Goal: Information Seeking & Learning: Learn about a topic

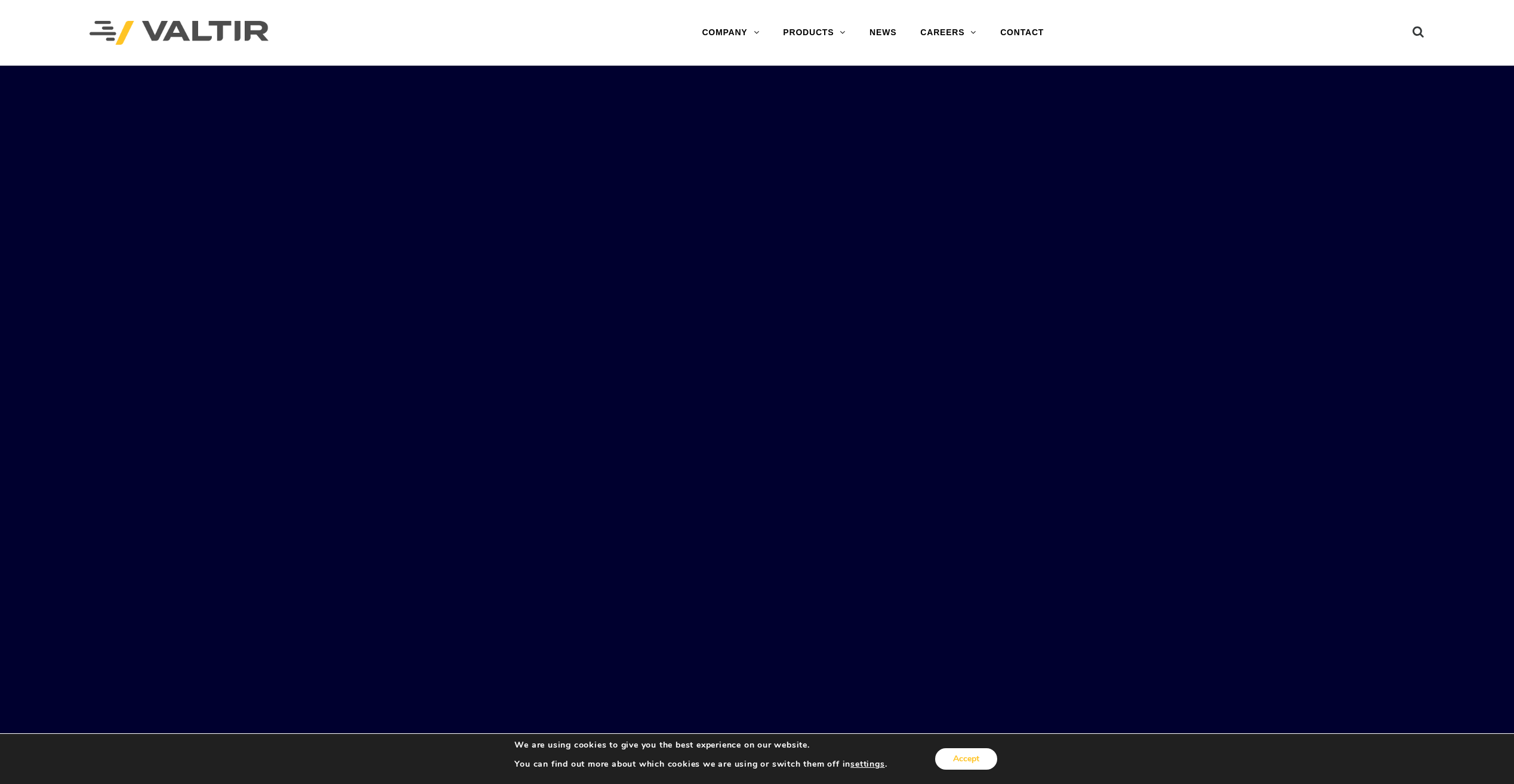
click at [970, 765] on button "Accept" at bounding box center [967, 758] width 62 height 21
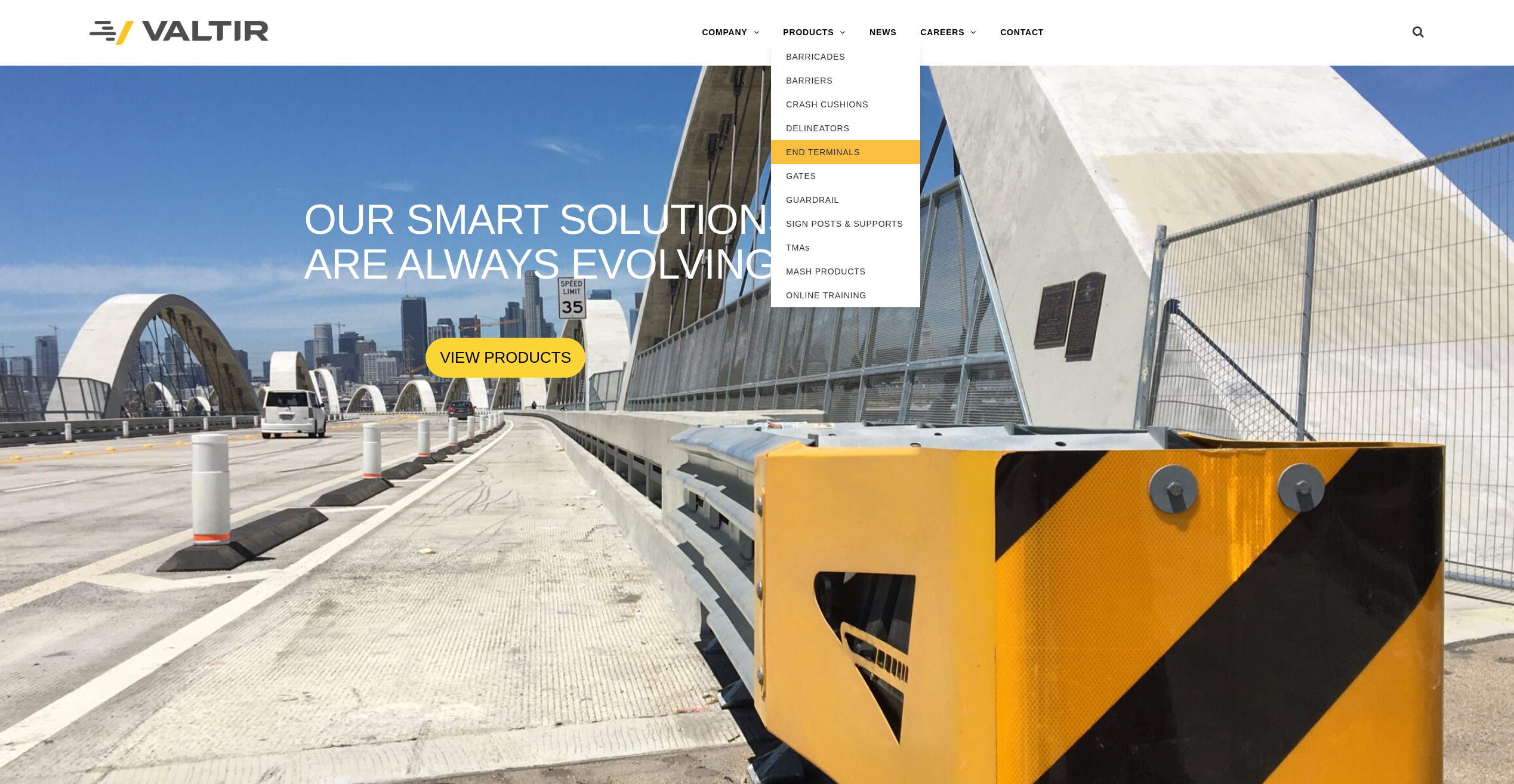
click at [825, 152] on link "END TERMINALS" at bounding box center [845, 152] width 149 height 24
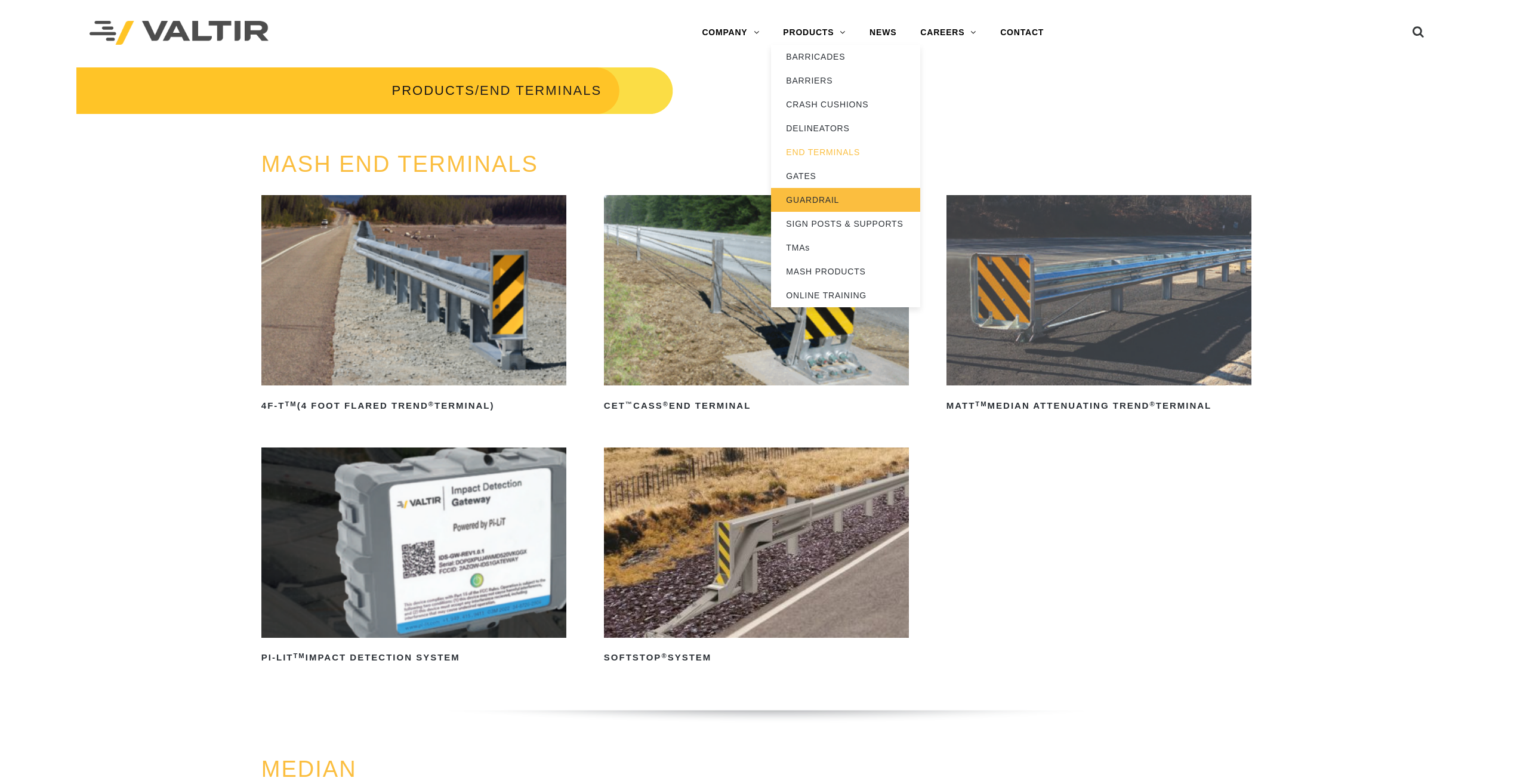
click at [794, 197] on link "GUARDRAIL" at bounding box center [845, 200] width 149 height 24
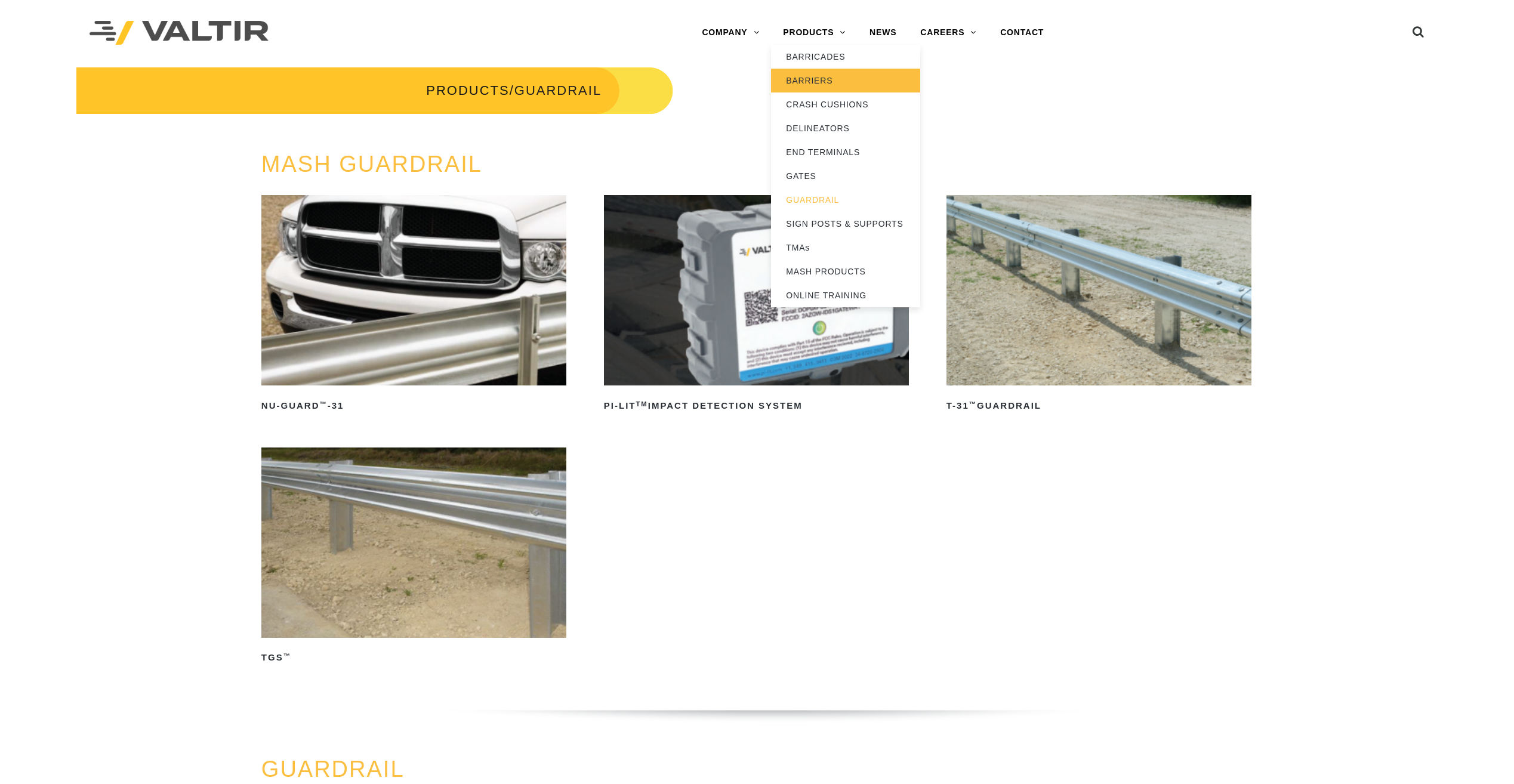
click at [798, 86] on link "BARRIERS" at bounding box center [845, 80] width 149 height 24
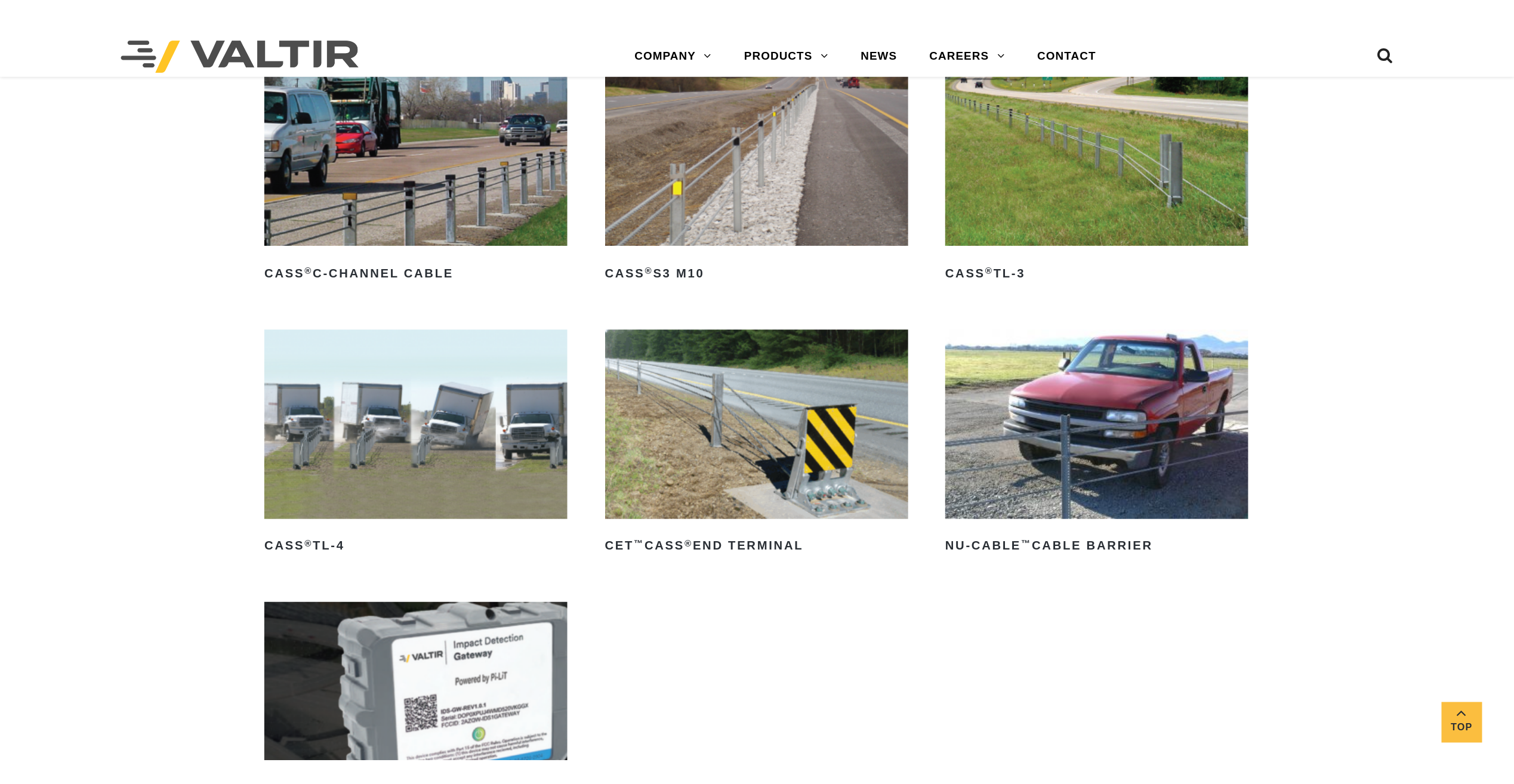
scroll to position [776, 0]
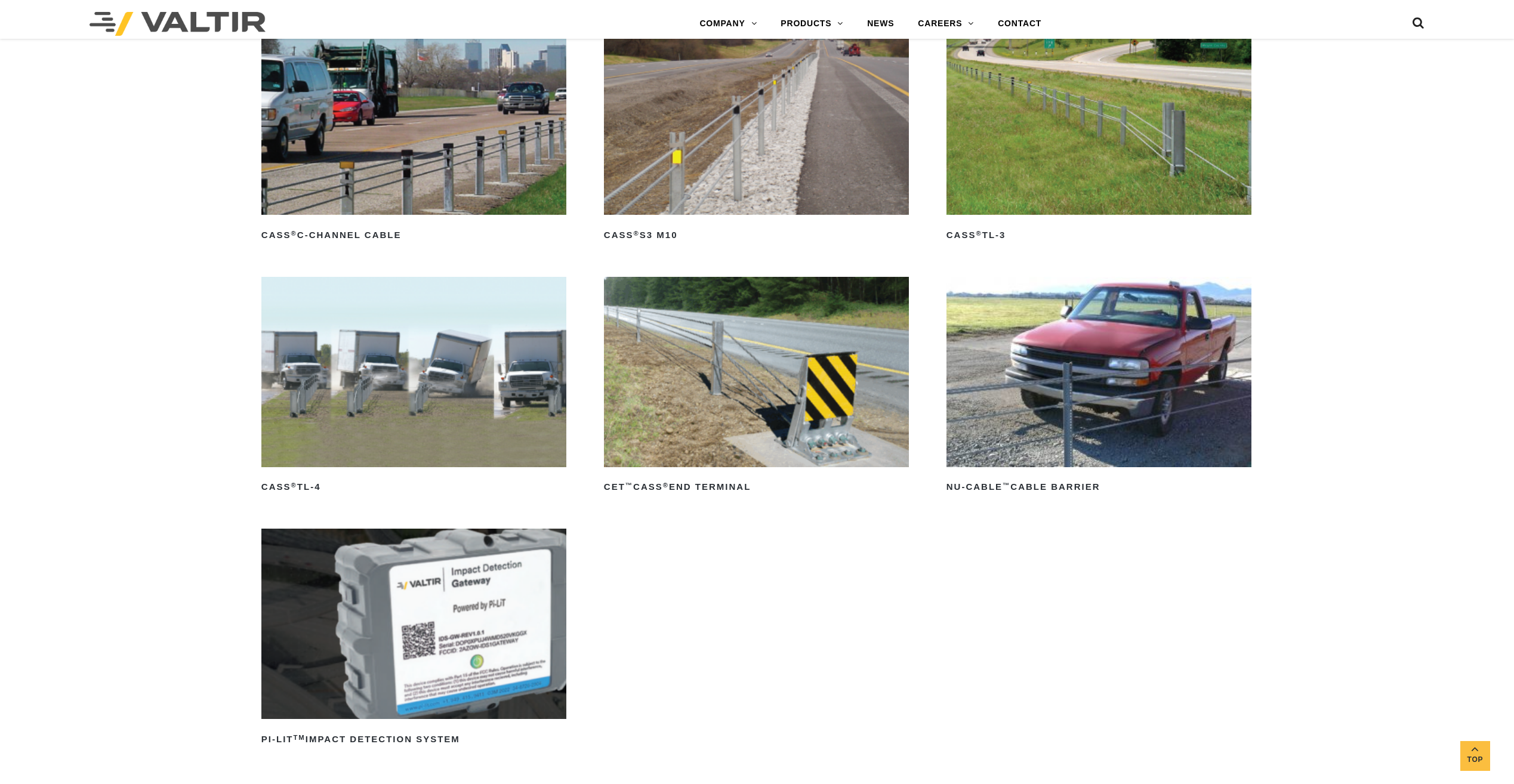
click at [1032, 222] on link "CASS ® TL-3" at bounding box center [1099, 134] width 305 height 220
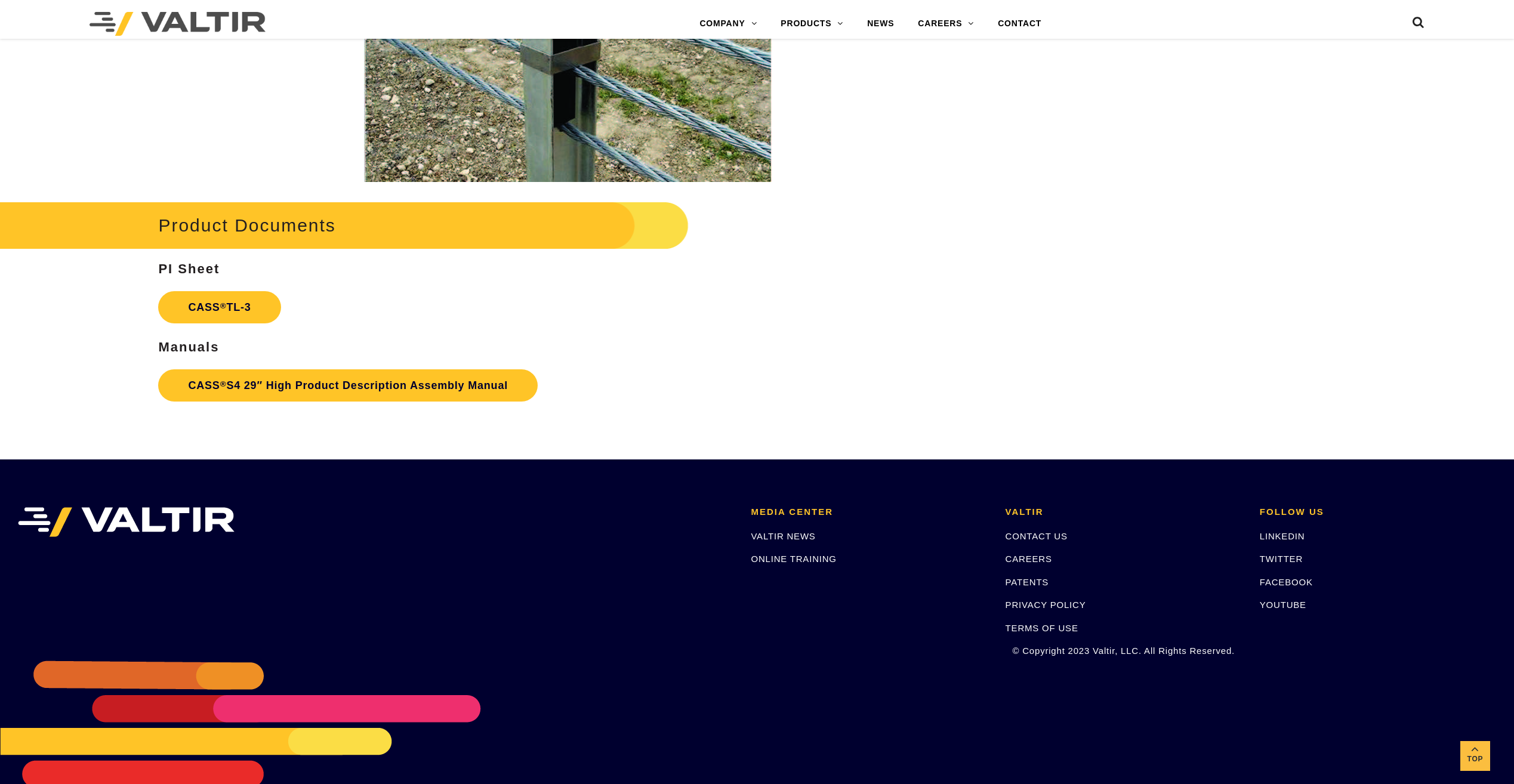
scroll to position [1951, 0]
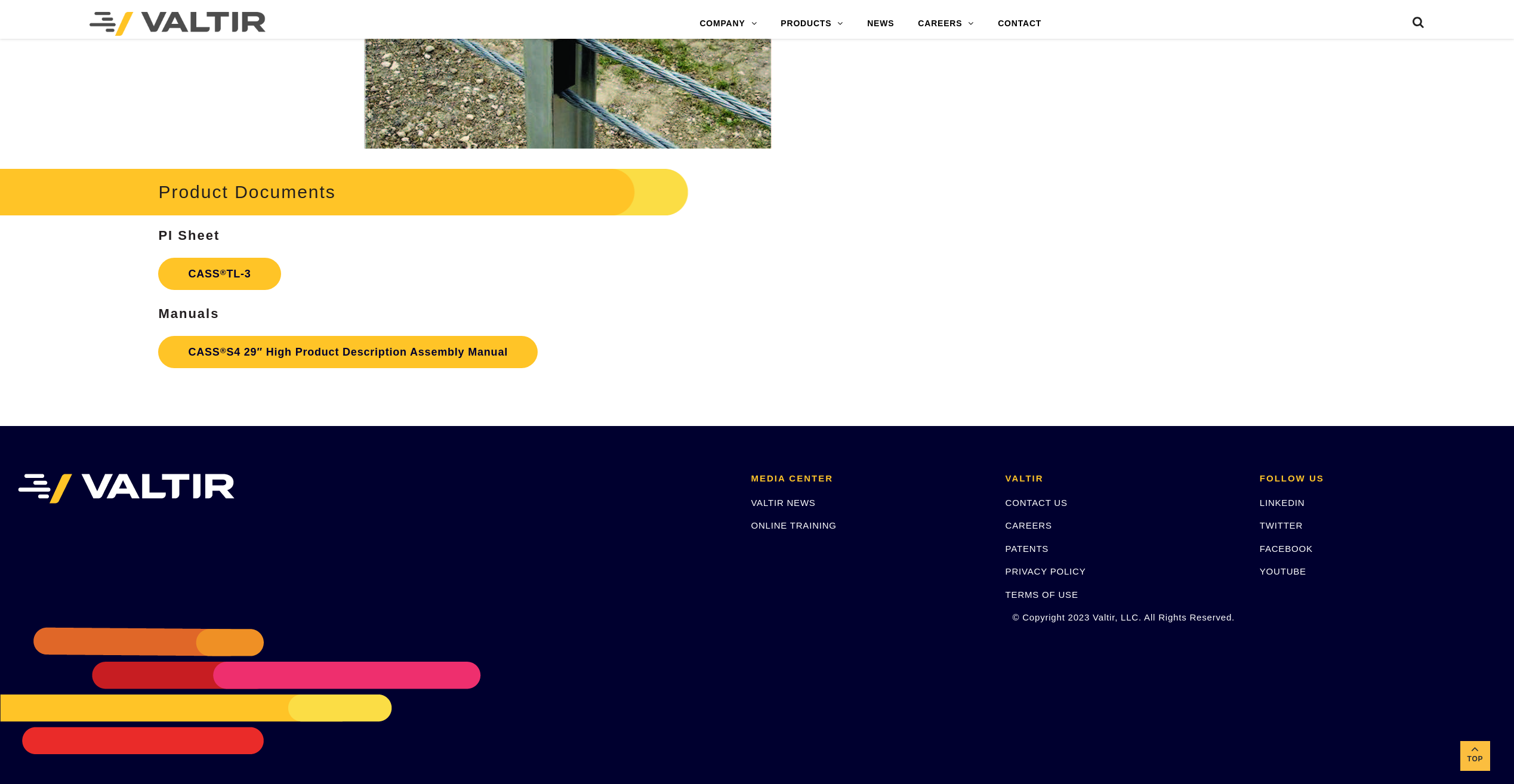
click at [182, 147] on dt at bounding box center [567, 16] width 819 height 265
click at [206, 270] on link "CASS ® TL-3" at bounding box center [219, 274] width 122 height 32
click at [241, 365] on link "CASS ® S4 29″ High Product Description Assembly Manual" at bounding box center [347, 352] width 379 height 32
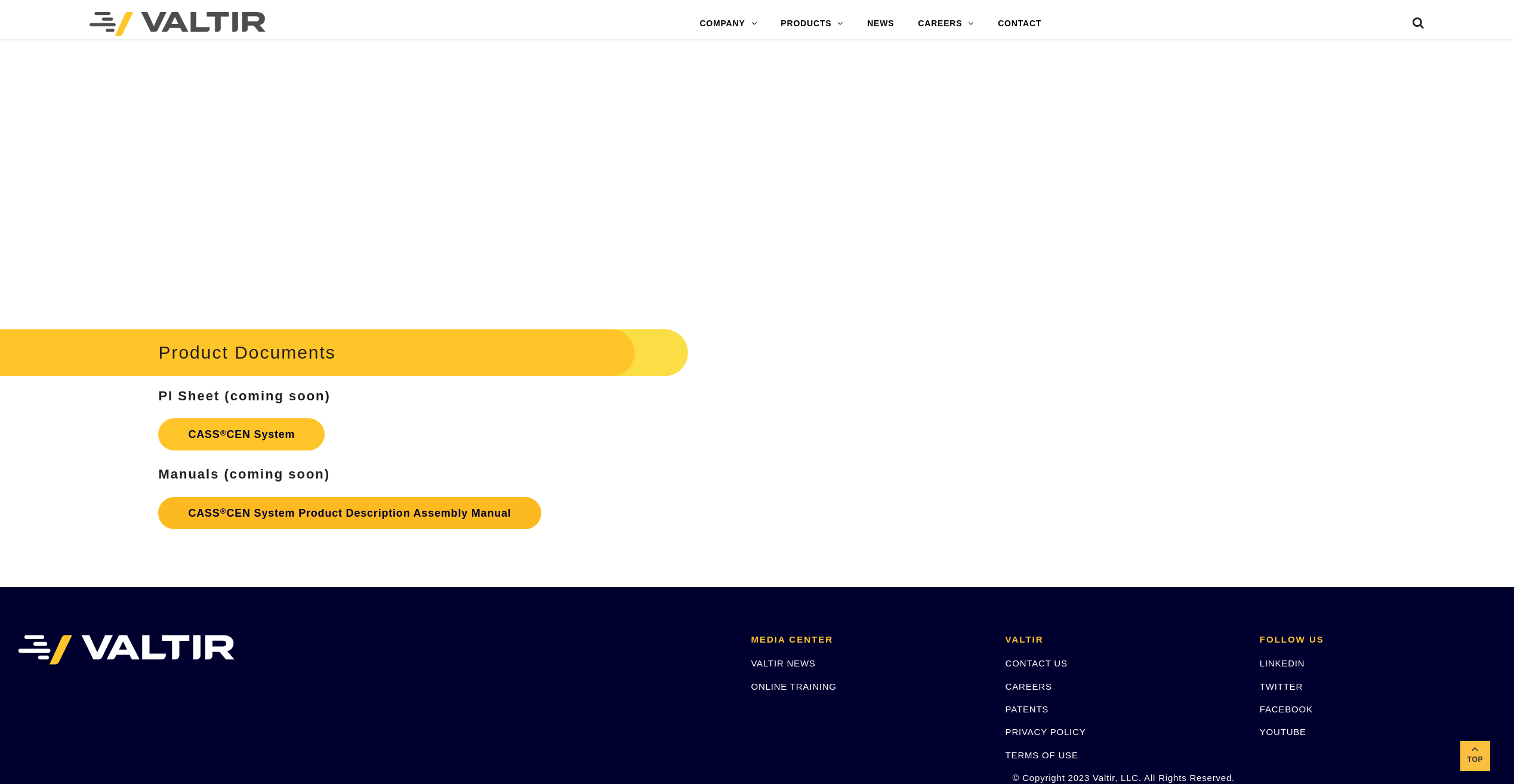
scroll to position [3042, 0]
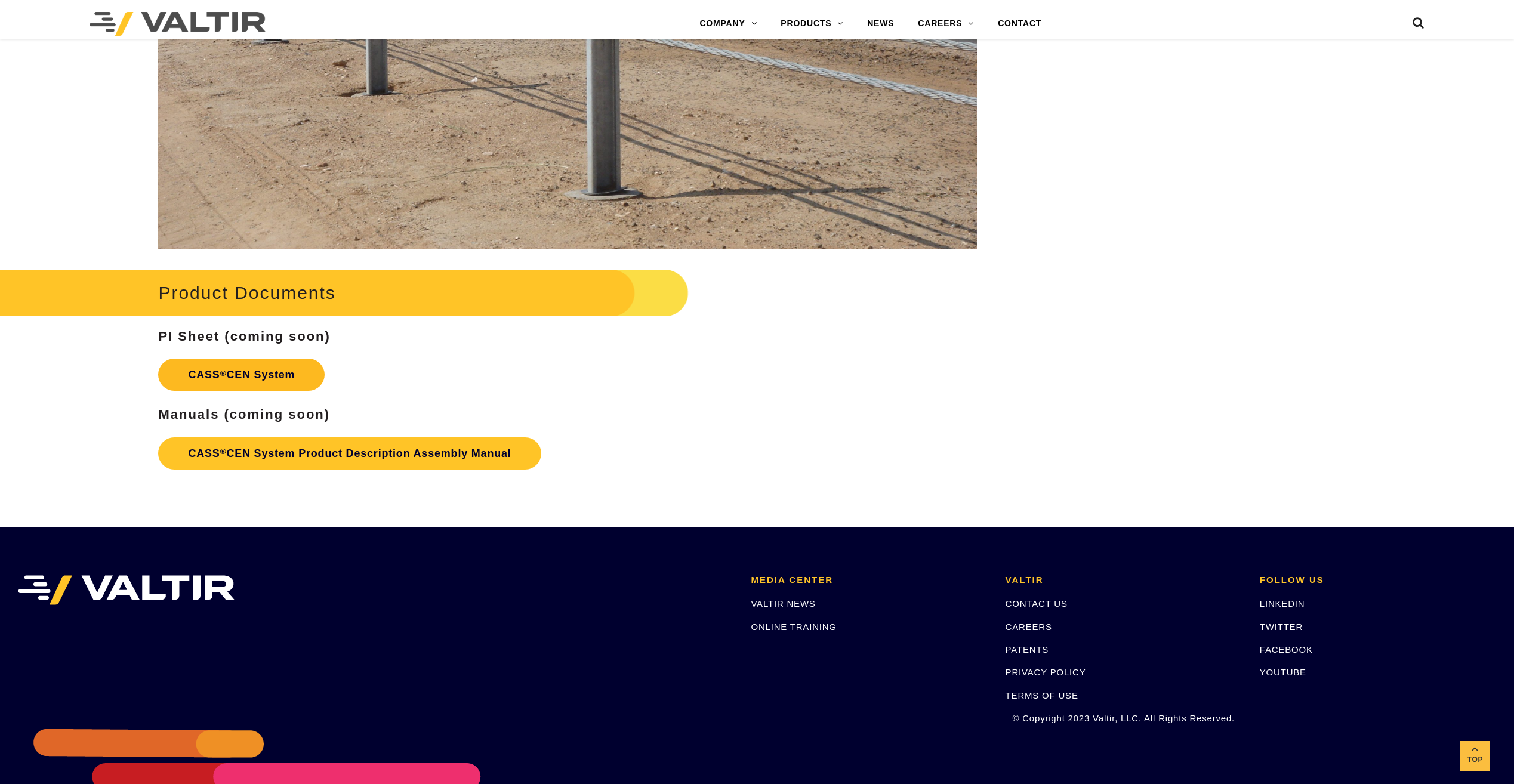
click at [212, 390] on link "CASS ® CEN System" at bounding box center [241, 374] width 166 height 32
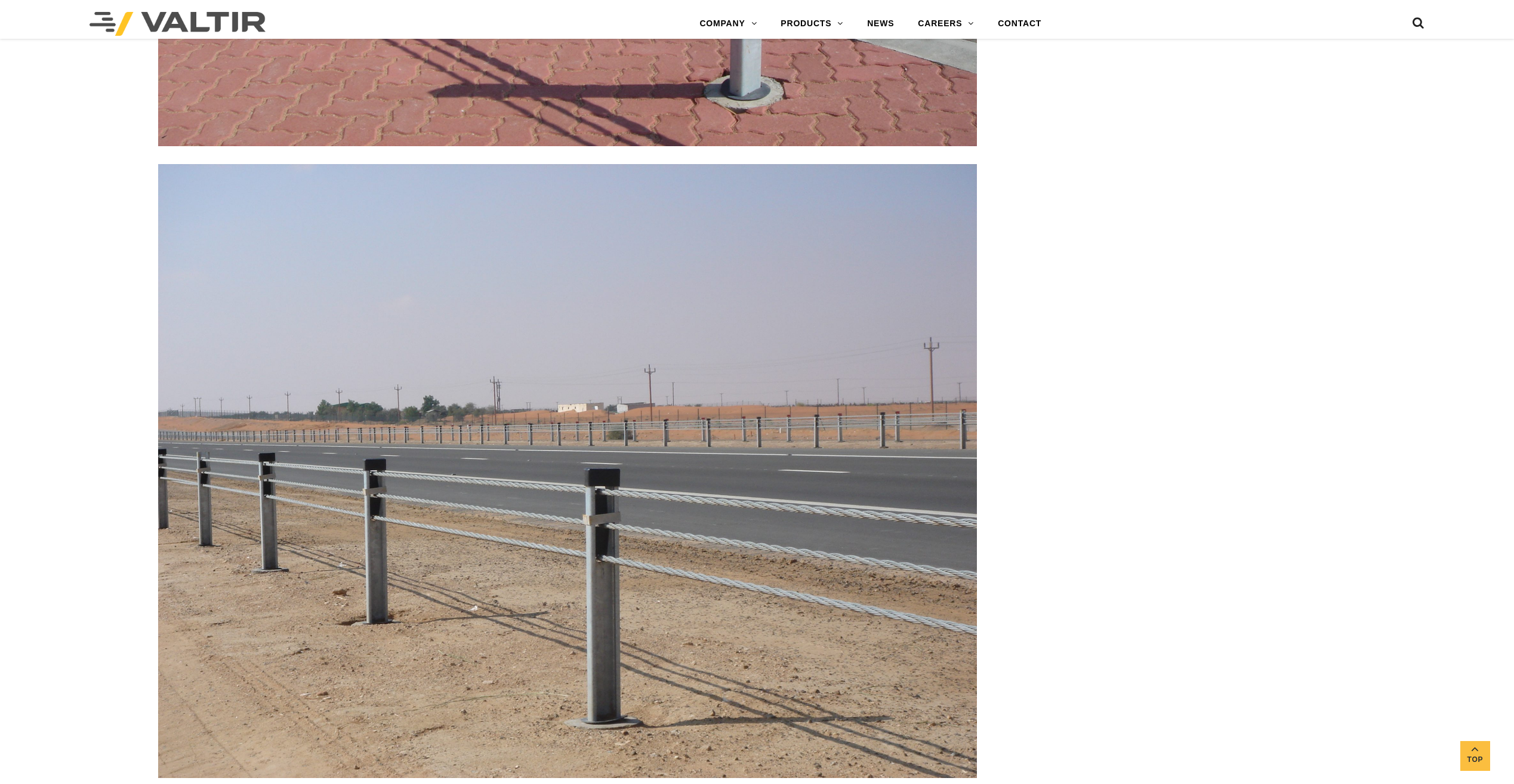
scroll to position [2506, 0]
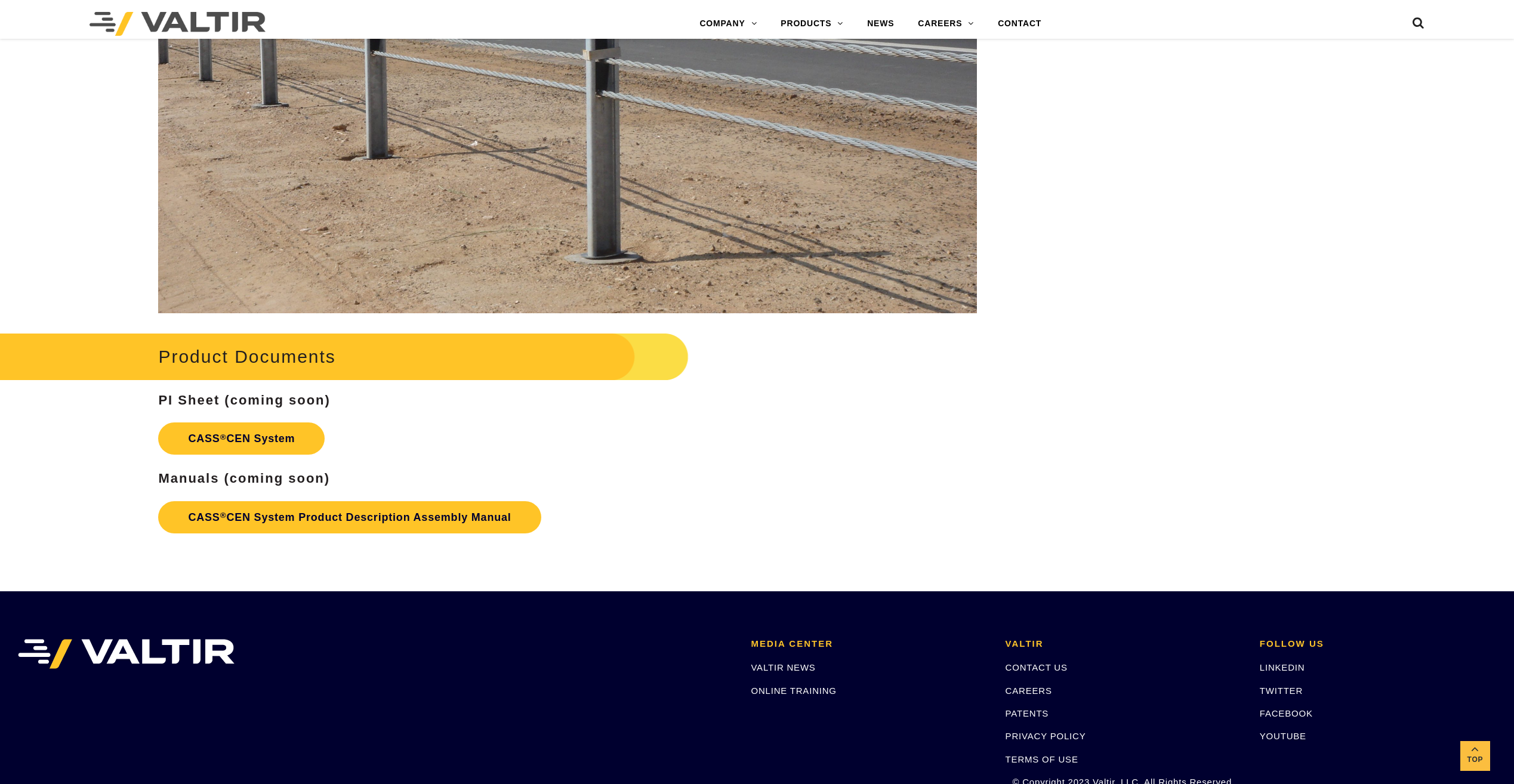
scroll to position [2983, 0]
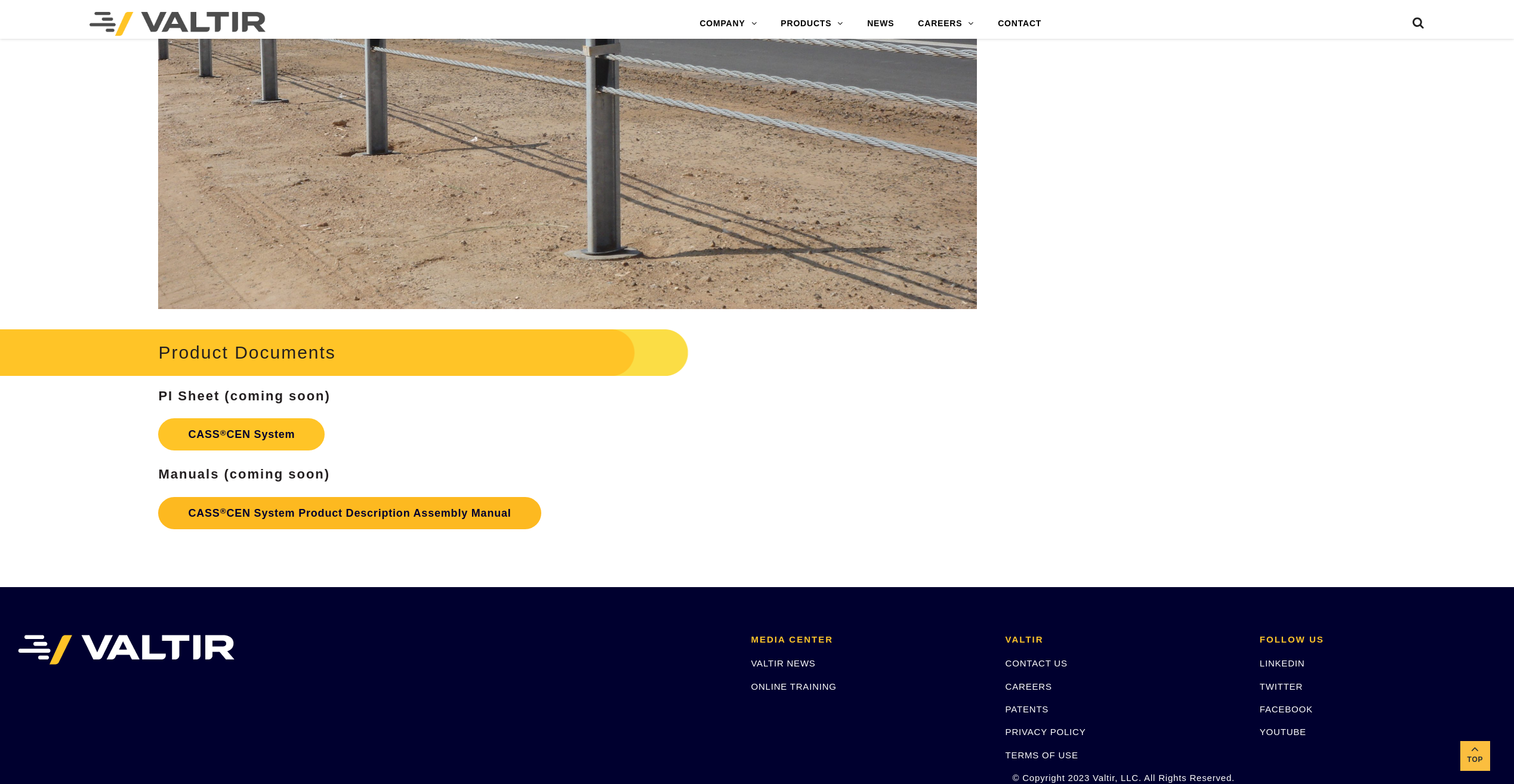
click at [314, 500] on link "CASS ® CEN System Product Description Assembly Manual" at bounding box center [350, 513] width 383 height 32
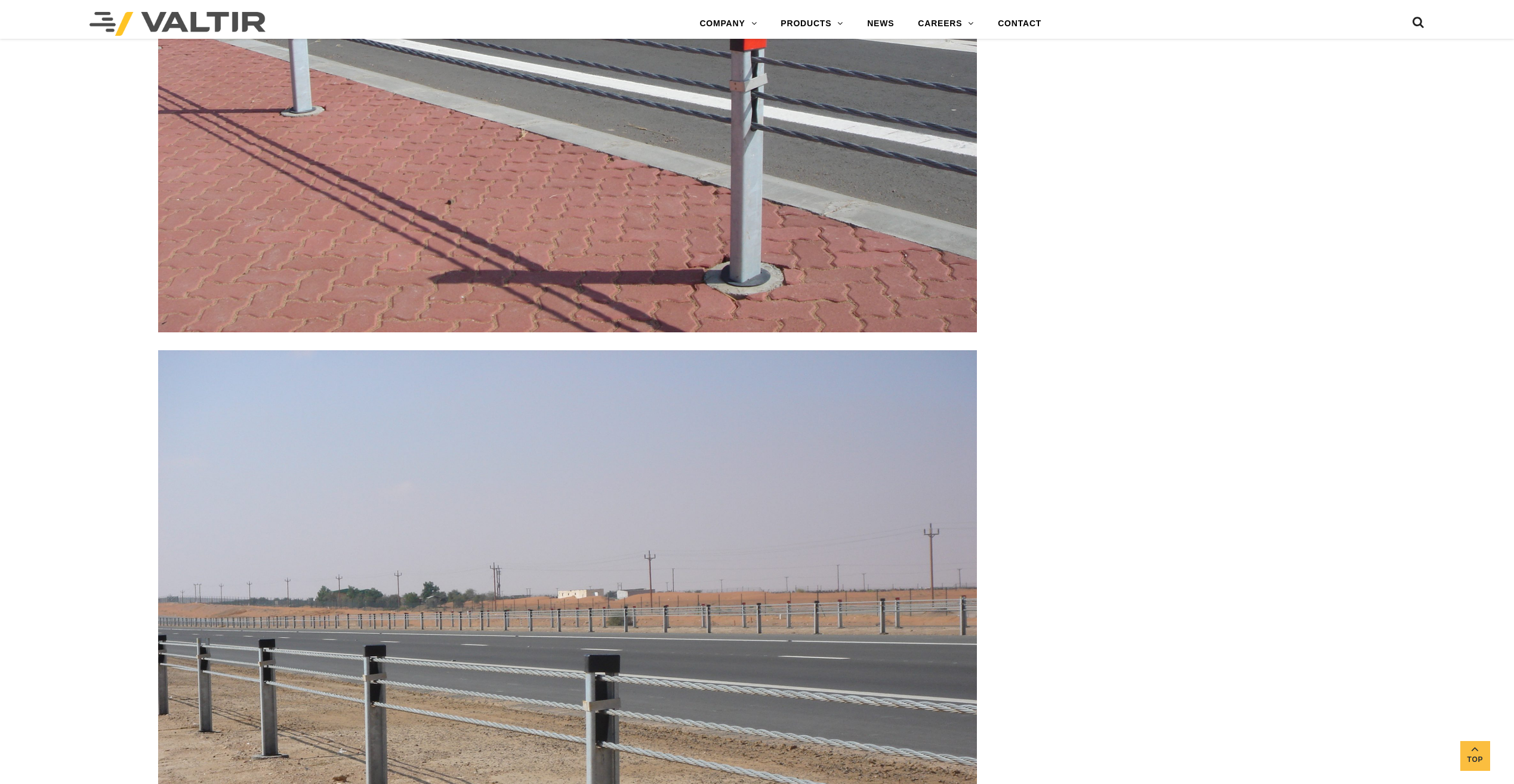
scroll to position [2088, 0]
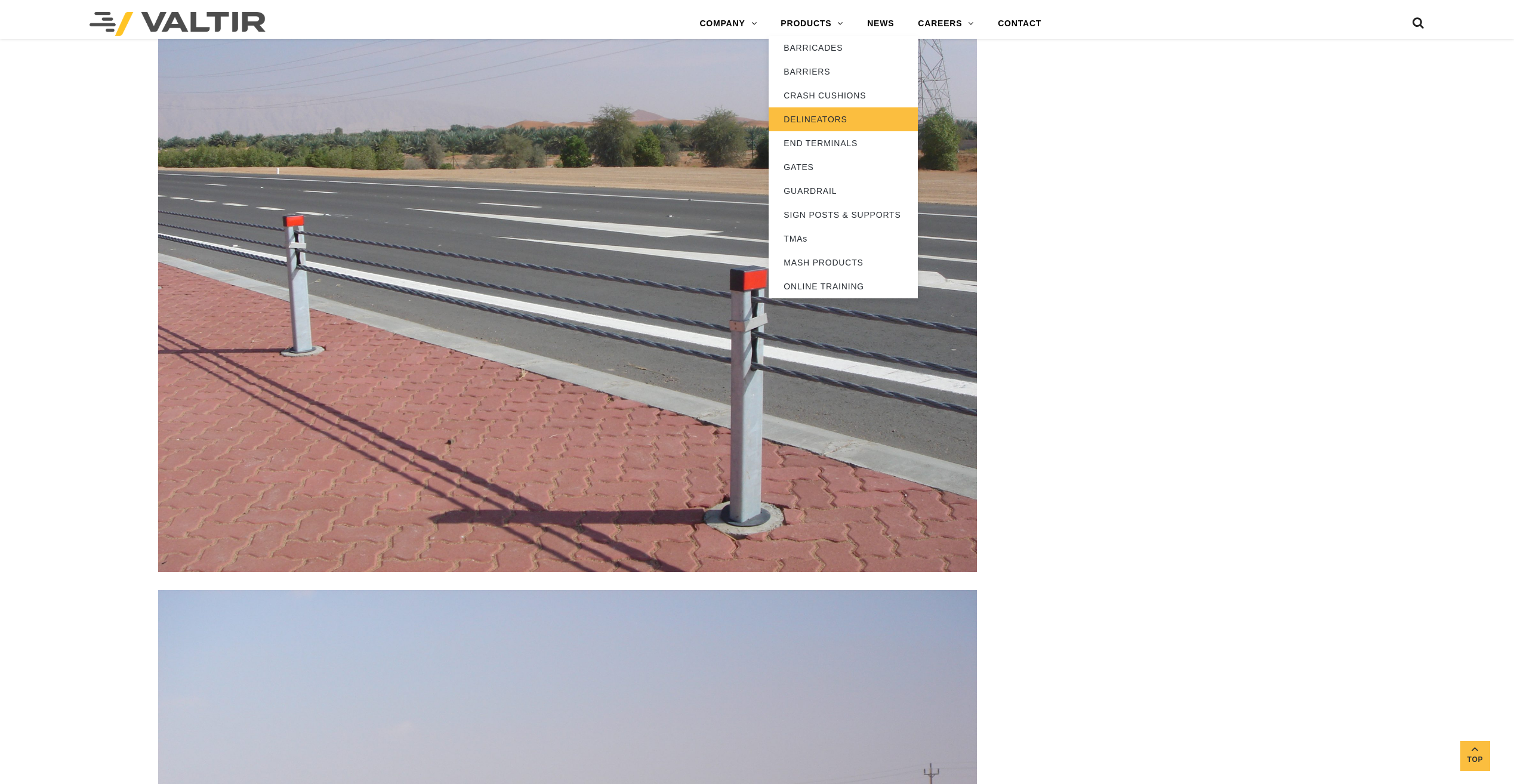
click at [804, 123] on link "DELINEATORS" at bounding box center [843, 119] width 149 height 24
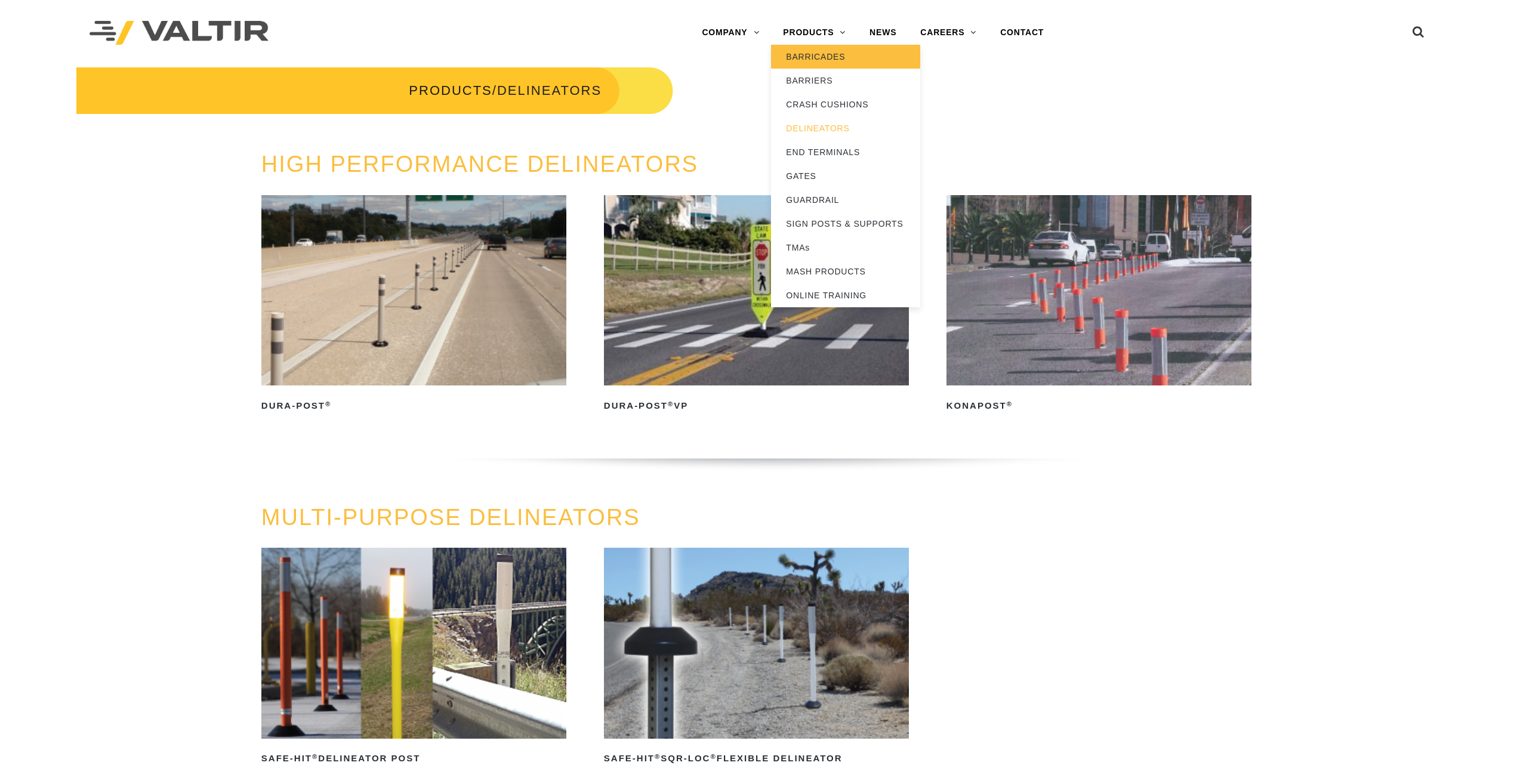
click at [800, 61] on link "BARRICADES" at bounding box center [845, 57] width 149 height 24
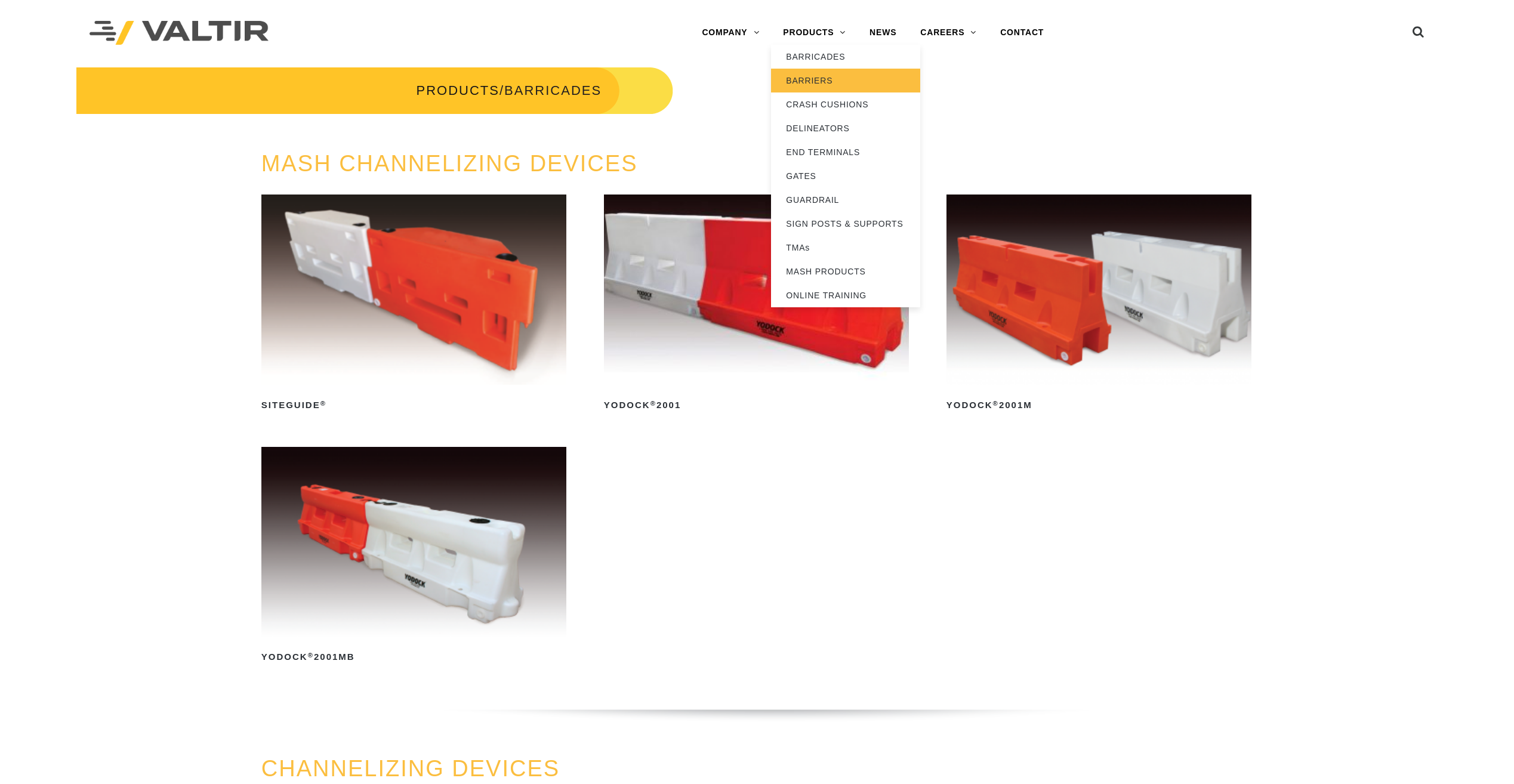
click at [809, 83] on link "BARRIERS" at bounding box center [845, 80] width 149 height 24
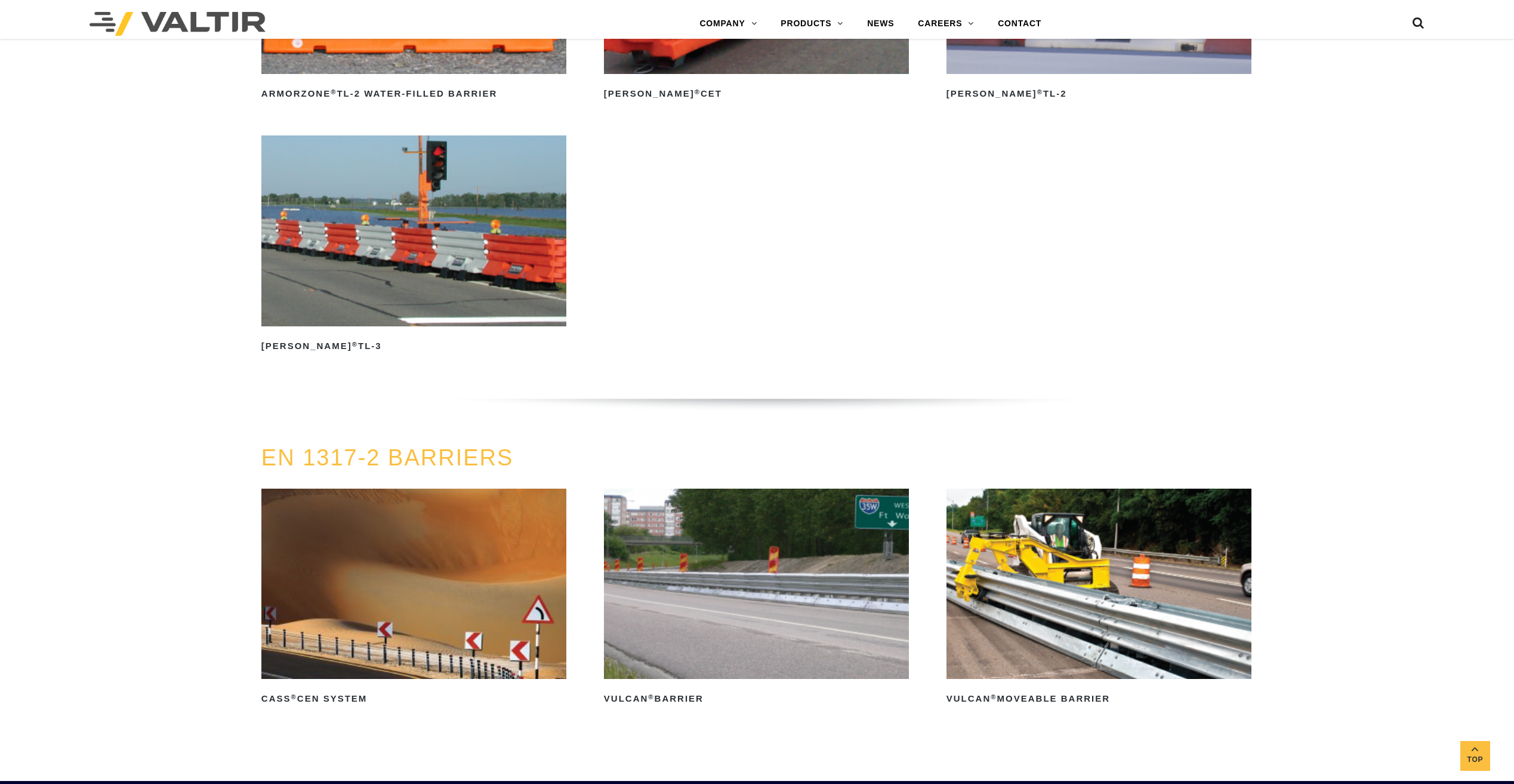
scroll to position [2685, 0]
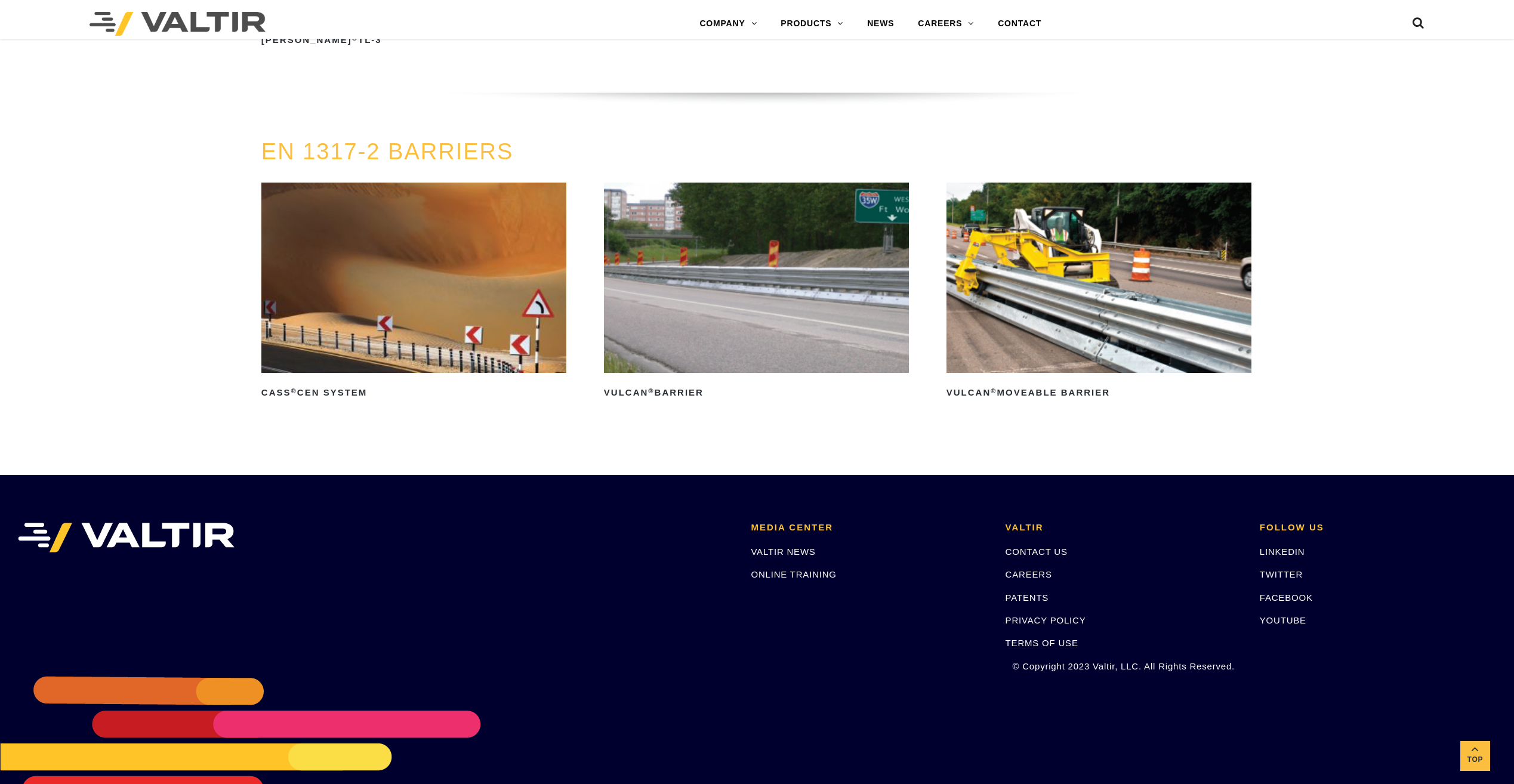
click at [300, 317] on img at bounding box center [414, 277] width 305 height 191
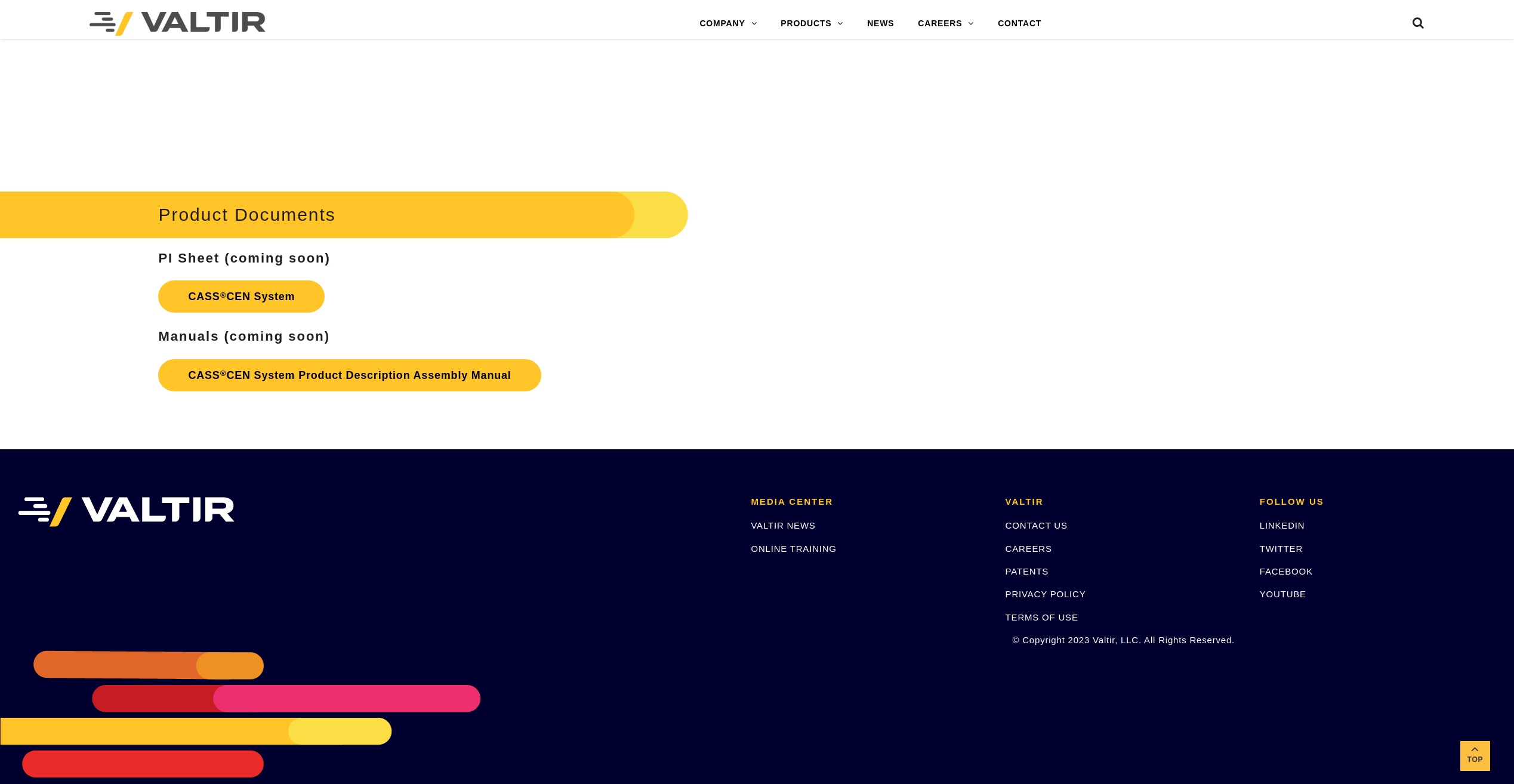
scroll to position [3144, 0]
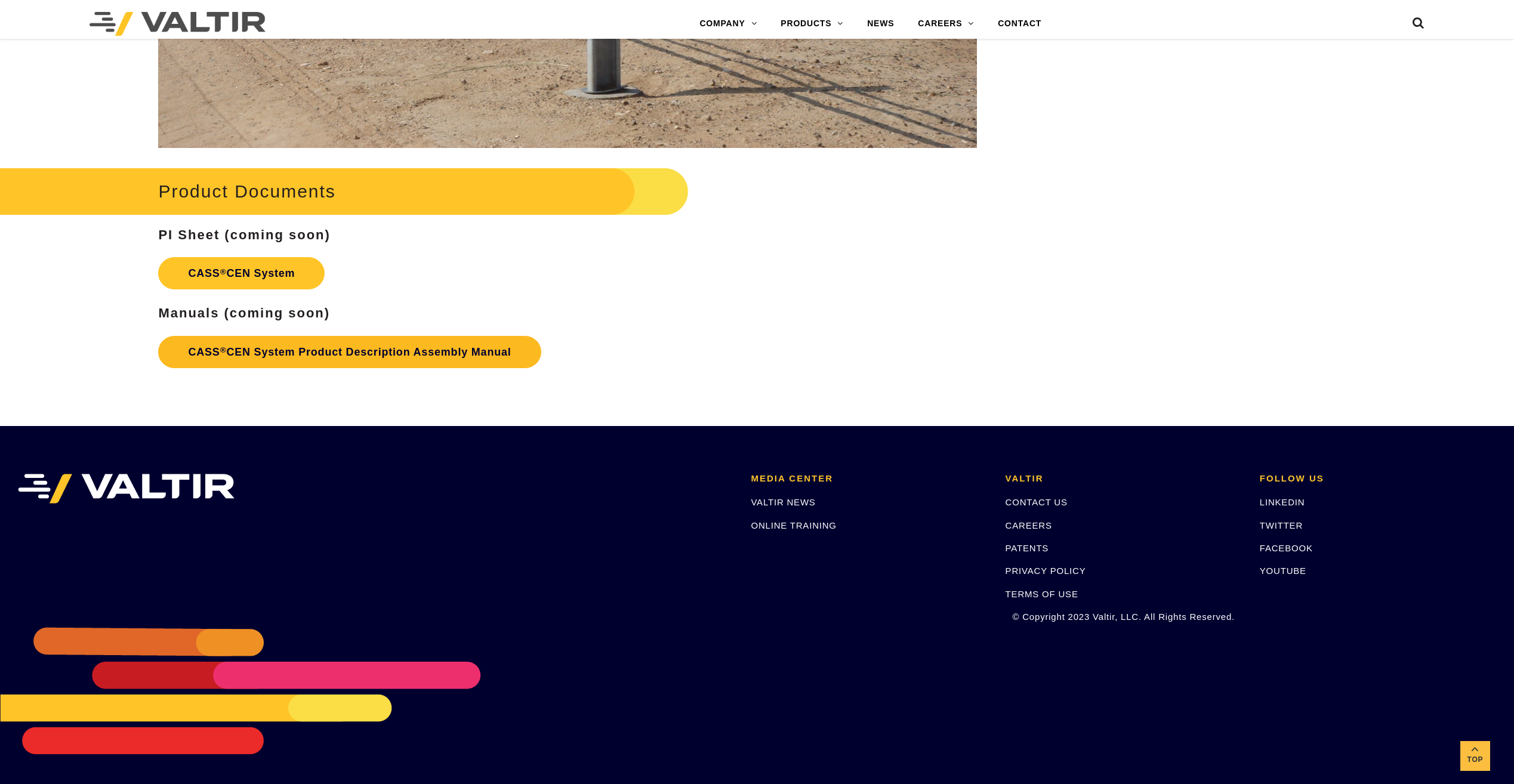
drag, startPoint x: 224, startPoint y: 381, endPoint x: 226, endPoint y: 342, distance: 39.1
click at [216, 368] on p "CASS ® CEN System Product Description Assembly Manual" at bounding box center [567, 352] width 819 height 44
click at [205, 354] on link "CASS ® CEN System Product Description Assembly Manual" at bounding box center [350, 352] width 383 height 32
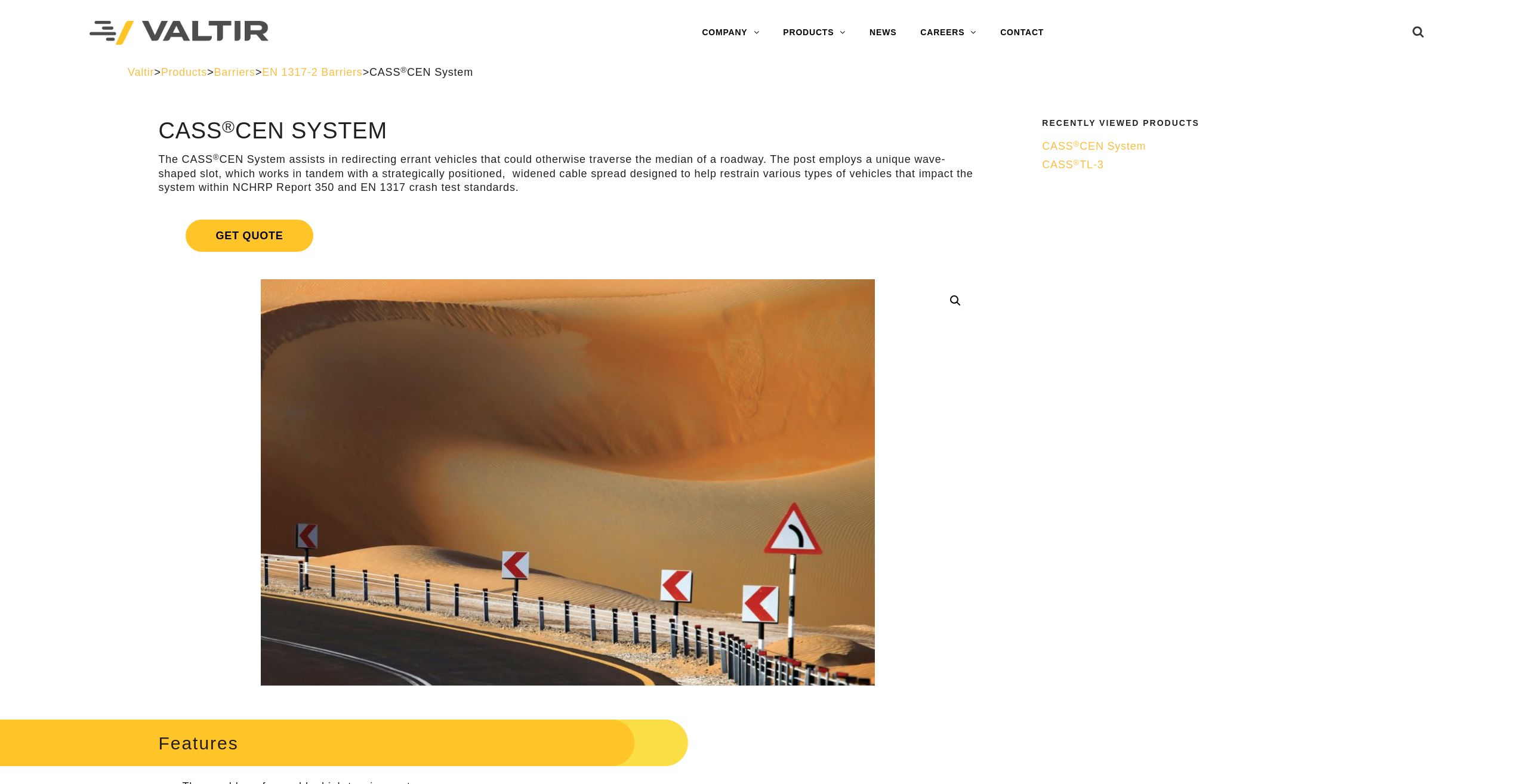
drag, startPoint x: 118, startPoint y: 326, endPoint x: 137, endPoint y: 150, distance: 177.0
drag, startPoint x: 165, startPoint y: 125, endPoint x: 411, endPoint y: 126, distance: 246.0
click at [411, 126] on h1 "CASS ® CEN System" at bounding box center [567, 131] width 819 height 25
copy h1 "CASS ® CEN System"
